Goal: Navigation & Orientation: Find specific page/section

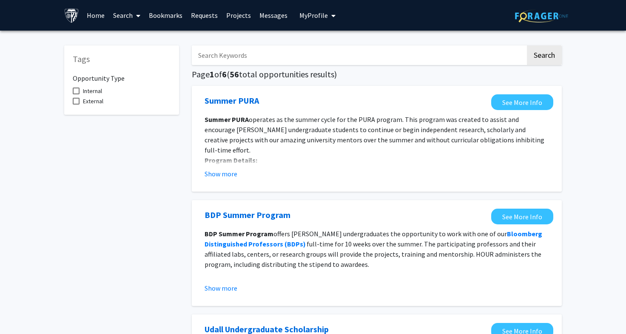
click at [316, 16] on span "My Profile" at bounding box center [313, 15] width 28 height 9
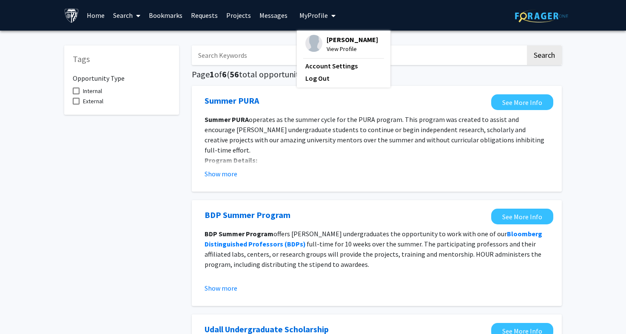
click at [317, 45] on img at bounding box center [313, 43] width 17 height 17
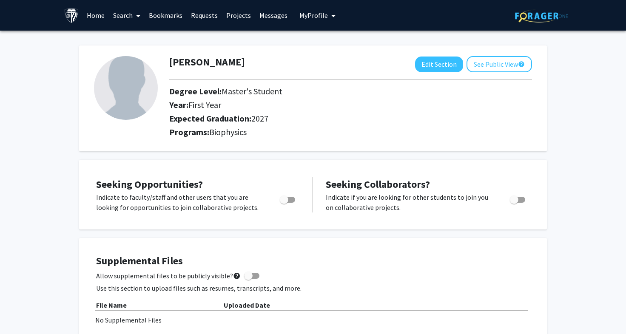
click at [302, 17] on span "My Profile" at bounding box center [313, 15] width 28 height 9
click at [134, 15] on span at bounding box center [137, 16] width 8 height 30
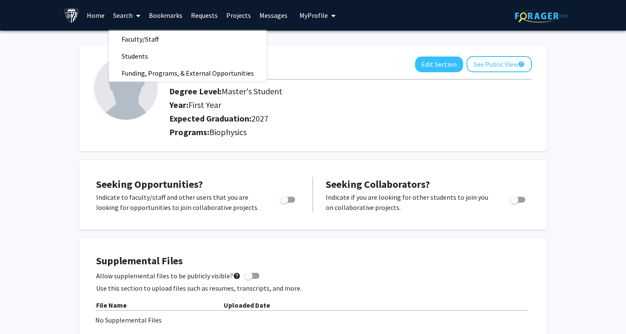
click at [174, 15] on link "Bookmarks" at bounding box center [166, 15] width 42 height 30
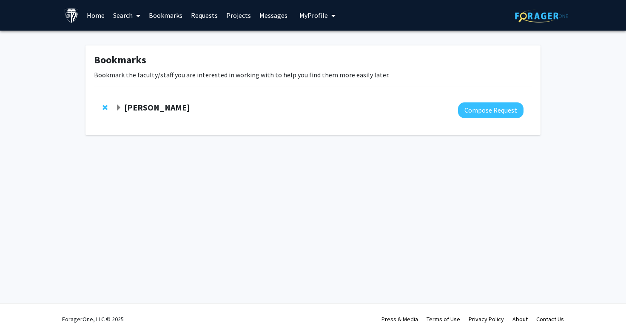
drag, startPoint x: 157, startPoint y: 106, endPoint x: 185, endPoint y: 104, distance: 28.2
click at [157, 107] on strong "[PERSON_NAME]" at bounding box center [156, 107] width 65 height 11
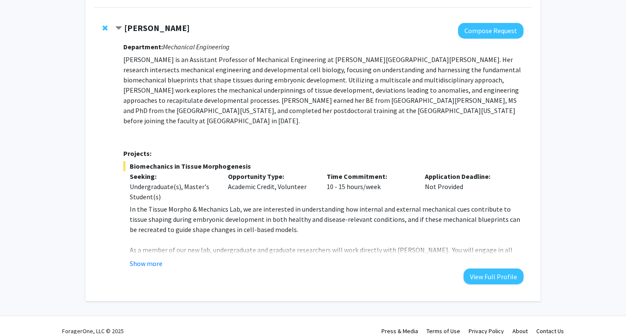
scroll to position [81, 0]
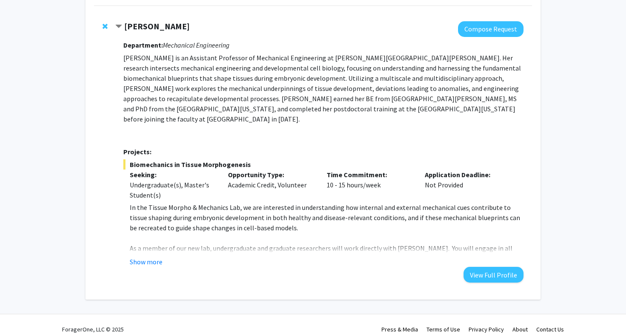
click at [142, 257] on button "Show more" at bounding box center [146, 262] width 33 height 10
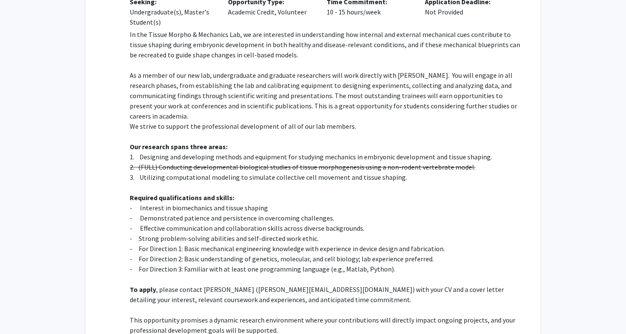
scroll to position [258, 0]
